Goal: Navigation & Orientation: Go to known website

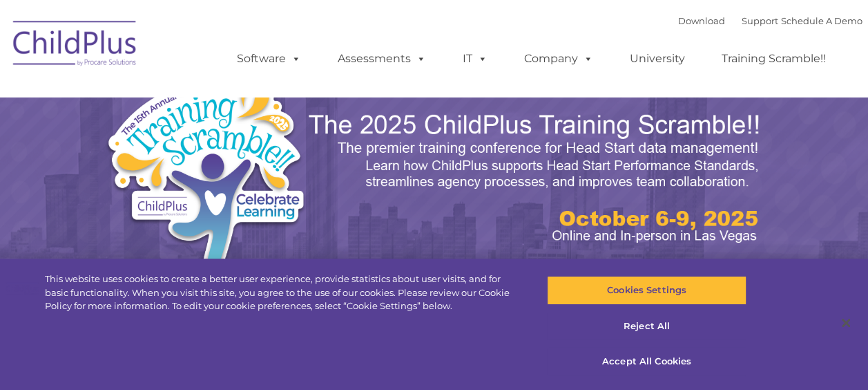
select select "MEDIUM"
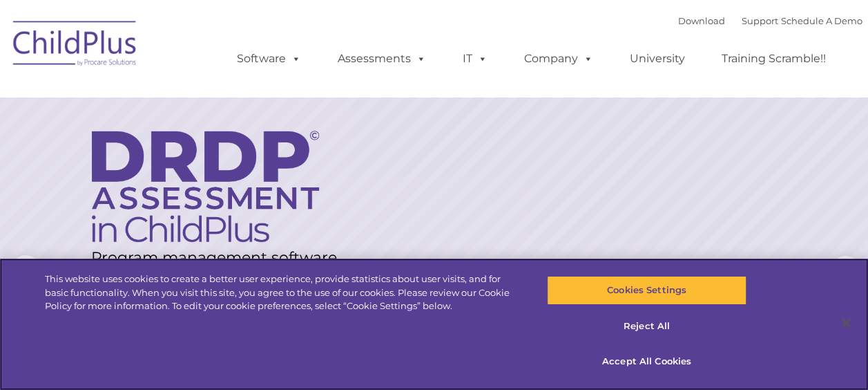
scroll to position [234, 0]
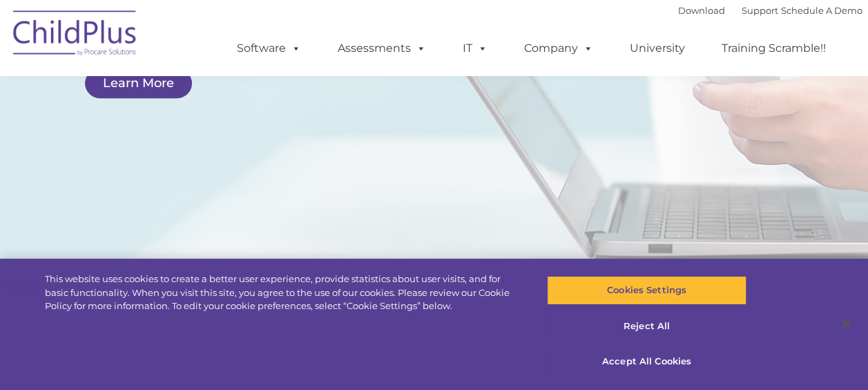
click at [87, 43] on img at bounding box center [75, 35] width 138 height 69
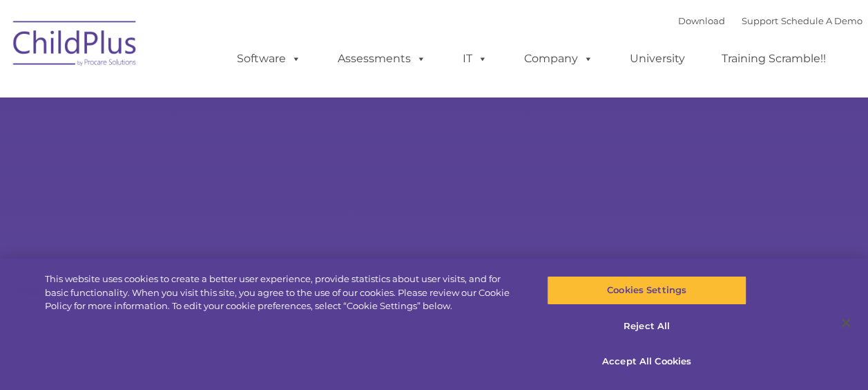
select select "MEDIUM"
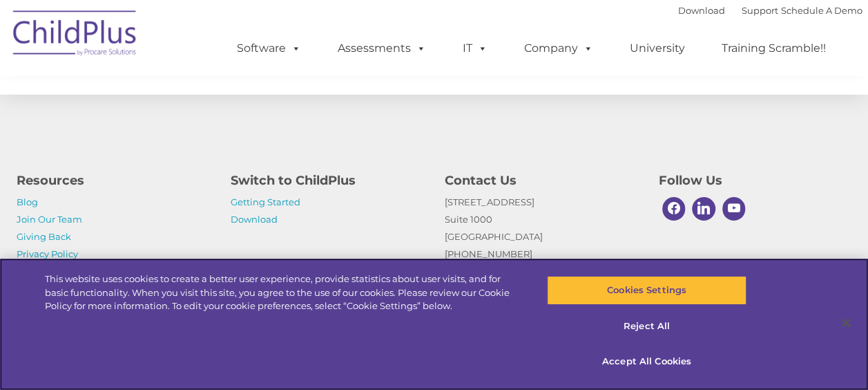
scroll to position [1676, 0]
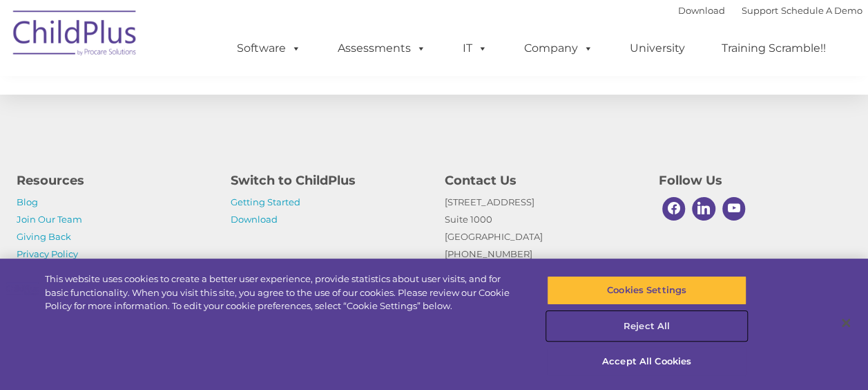
click at [655, 327] on button "Reject All" at bounding box center [647, 325] width 200 height 29
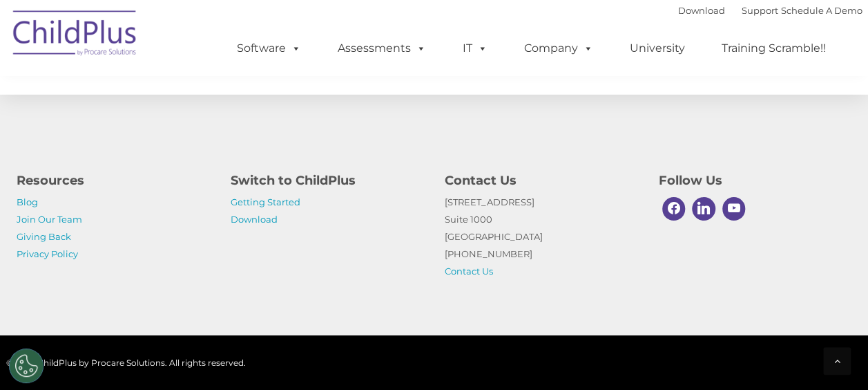
scroll to position [0, 0]
